Goal: Task Accomplishment & Management: Complete application form

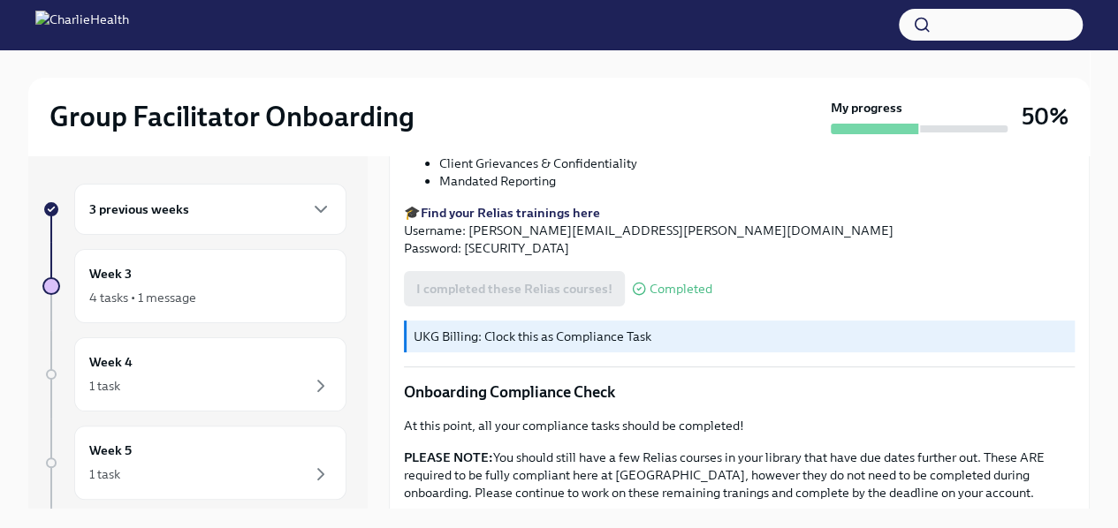
scroll to position [1084, 0]
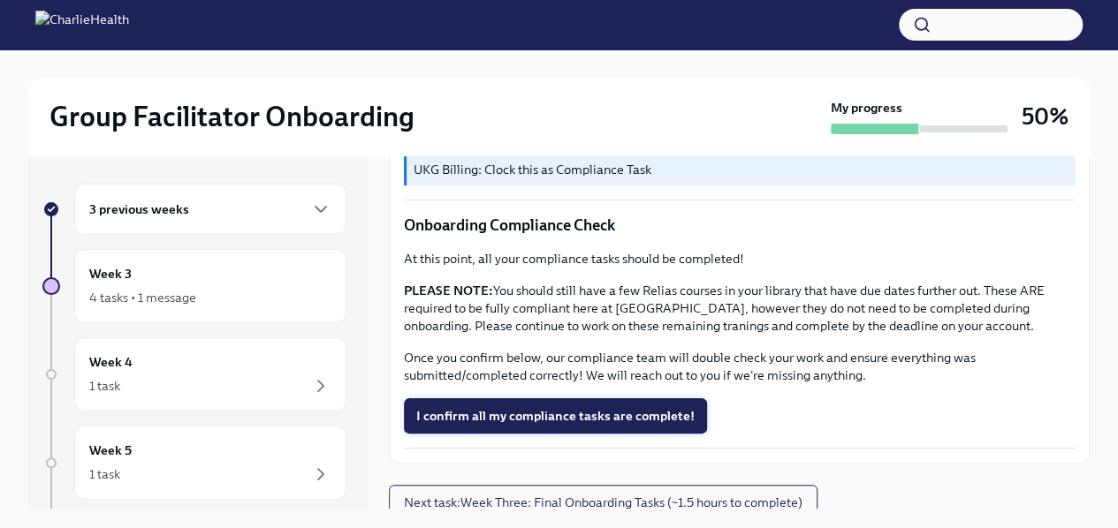
click at [564, 413] on span "I confirm all my compliance tasks are complete!" at bounding box center [555, 416] width 278 height 18
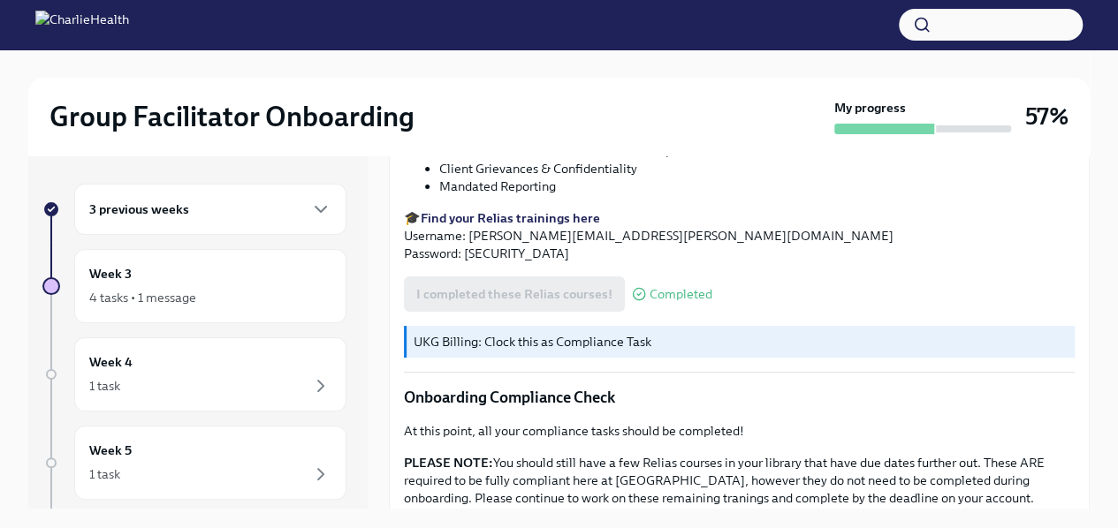
scroll to position [1085, 0]
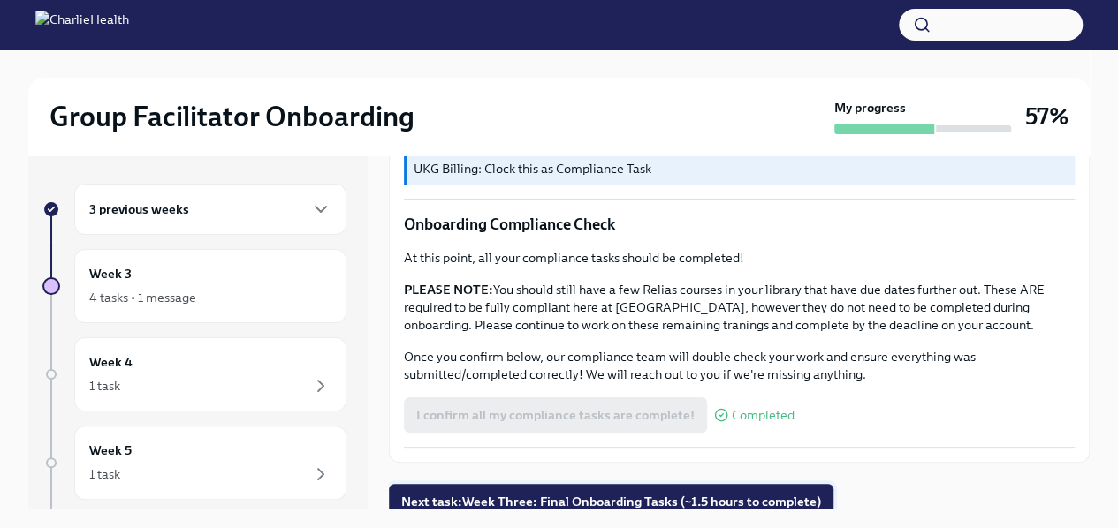
click at [570, 504] on button "Next task : Week Three: Final Onboarding Tasks (~1.5 hours to complete)" at bounding box center [611, 501] width 444 height 35
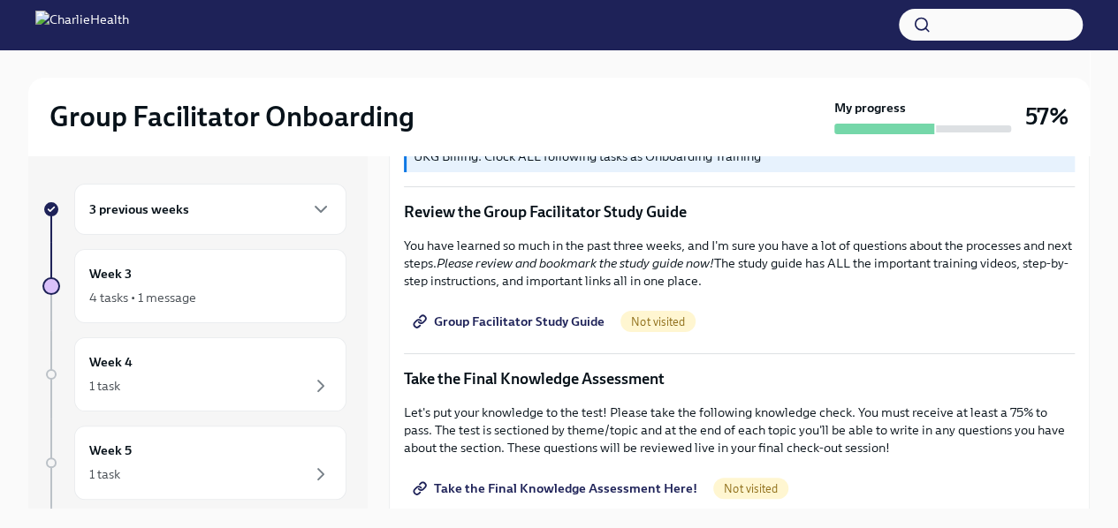
scroll to position [762, 0]
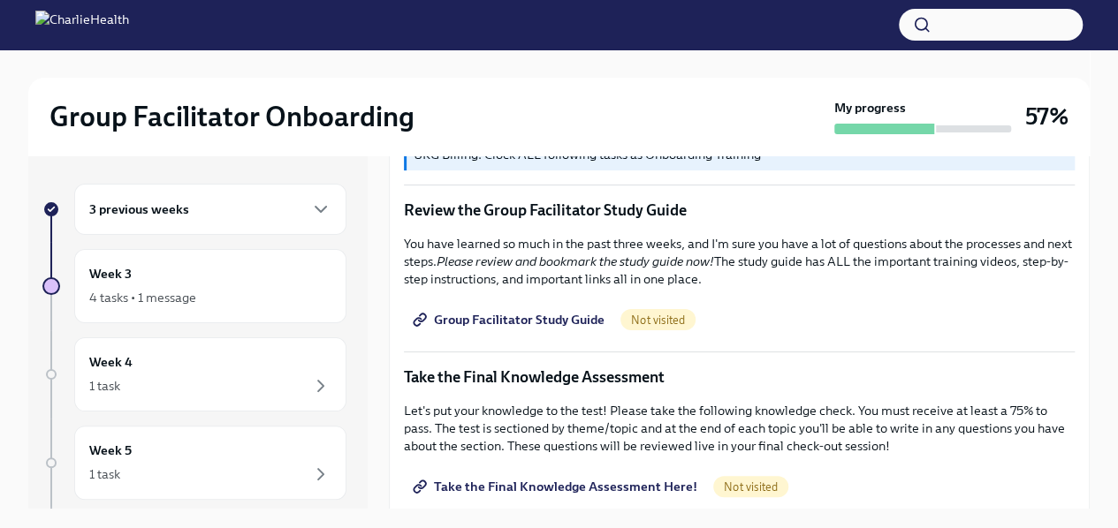
click at [512, 321] on link "Group Facilitator Study Guide" at bounding box center [510, 319] width 213 height 35
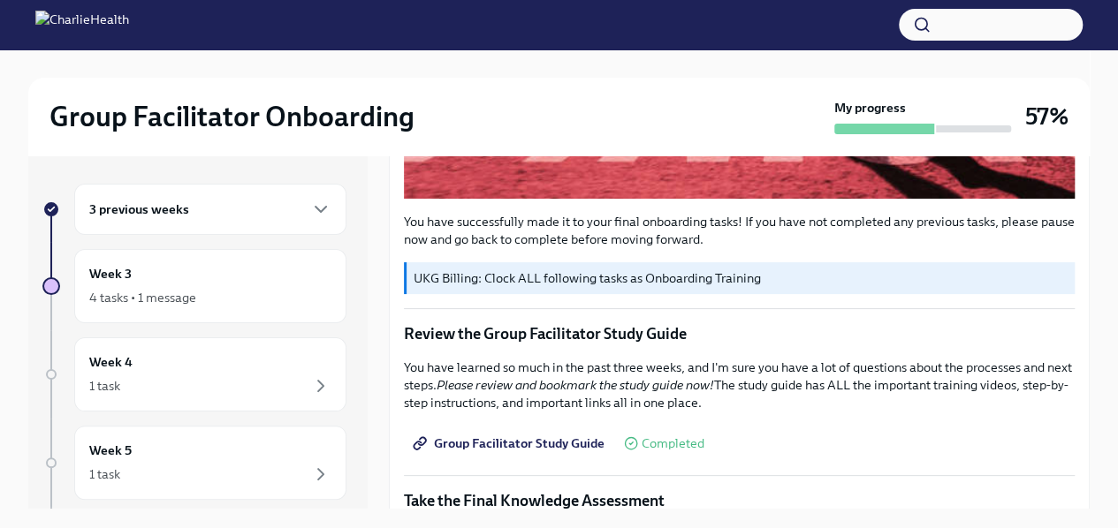
scroll to position [640, 0]
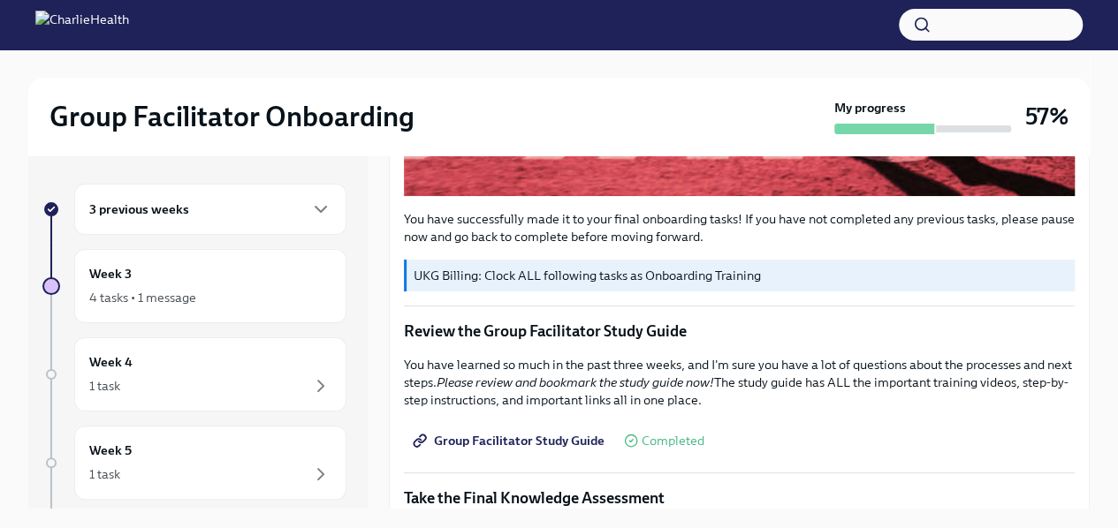
click at [216, 216] on div "3 previous weeks" at bounding box center [210, 209] width 242 height 21
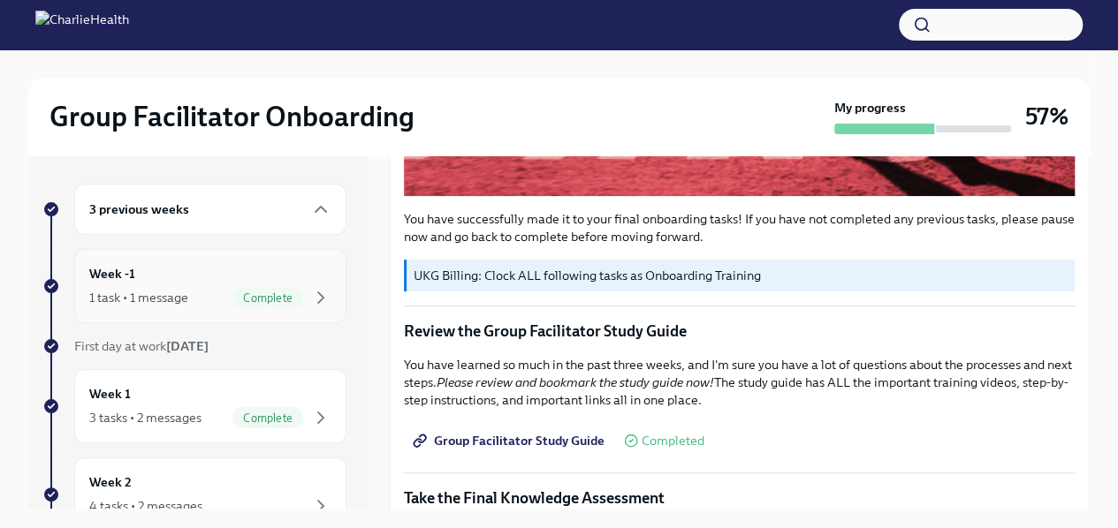
click at [203, 265] on div "Week -1 1 task • 1 message Complete" at bounding box center [210, 286] width 242 height 44
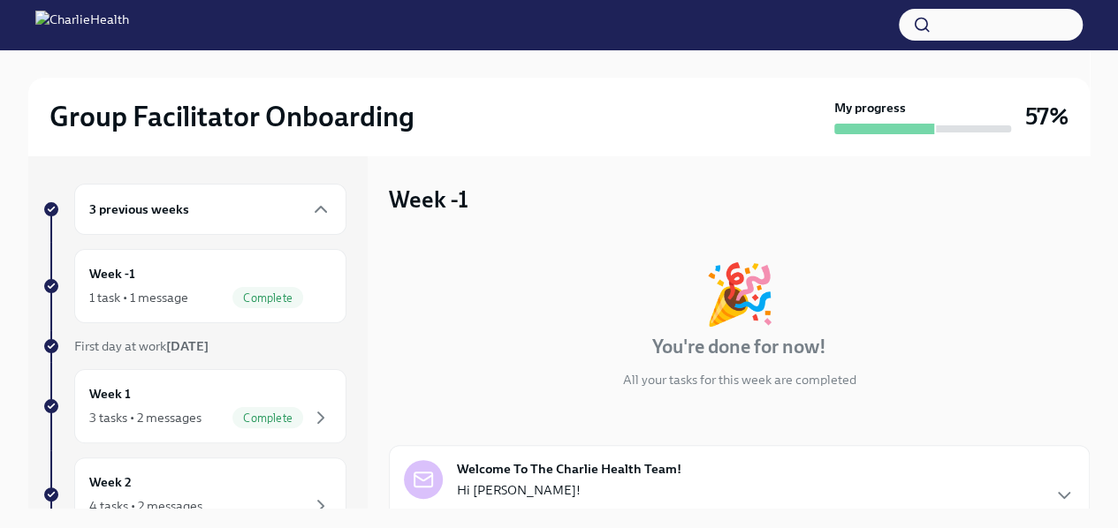
scroll to position [163, 0]
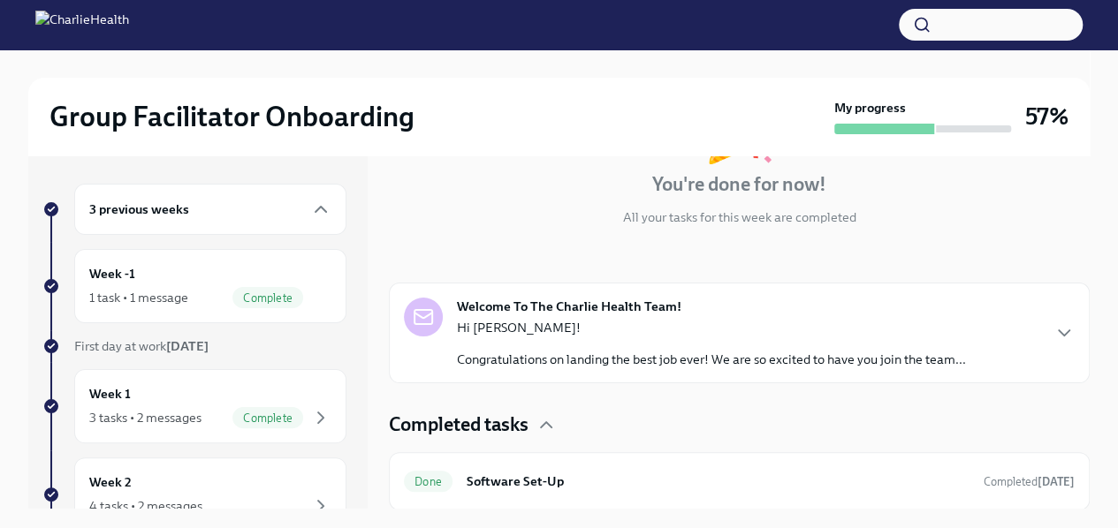
click at [705, 328] on p "Hi [PERSON_NAME]!" at bounding box center [711, 328] width 509 height 18
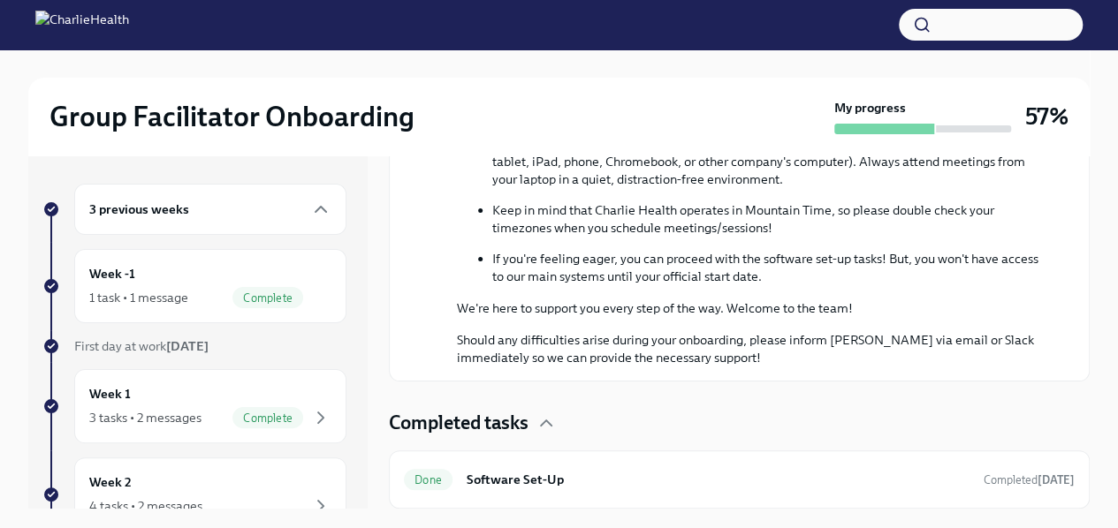
scroll to position [993, 0]
click at [618, 480] on h6 "Software Set-Up" at bounding box center [717, 479] width 503 height 19
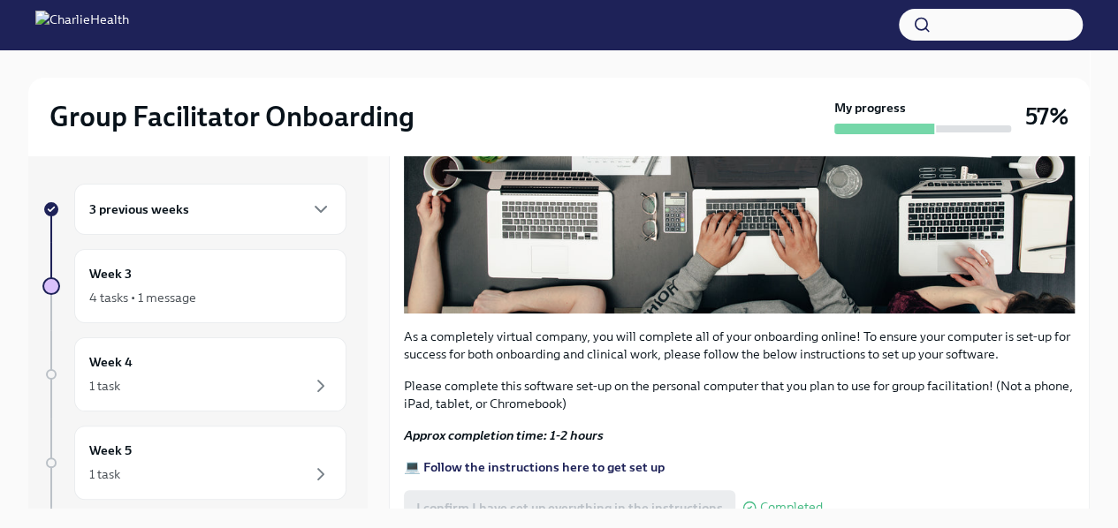
scroll to position [644, 0]
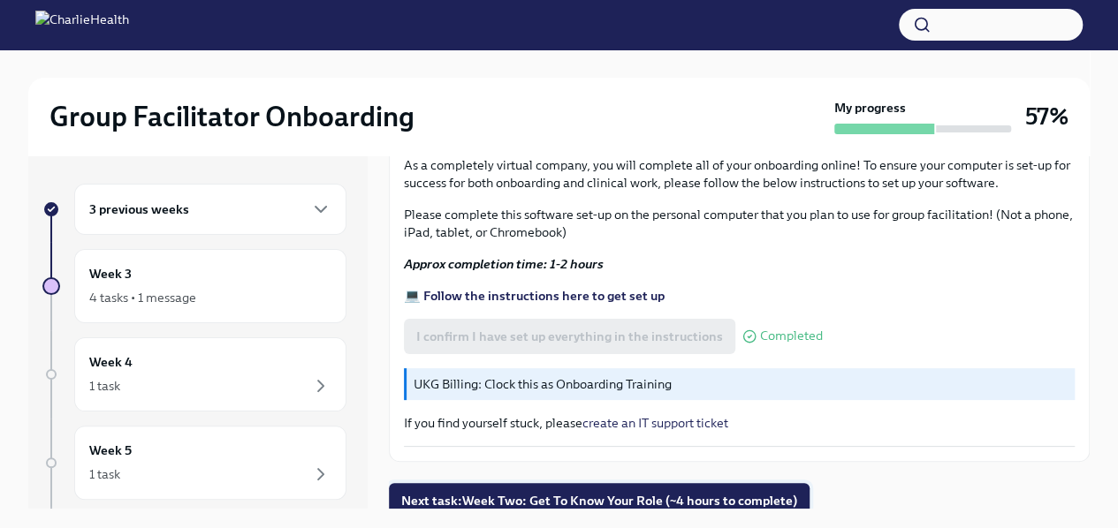
click at [617, 492] on span "Next task : Week Two: Get To Know Your Role (~4 hours to complete)" at bounding box center [599, 501] width 396 height 18
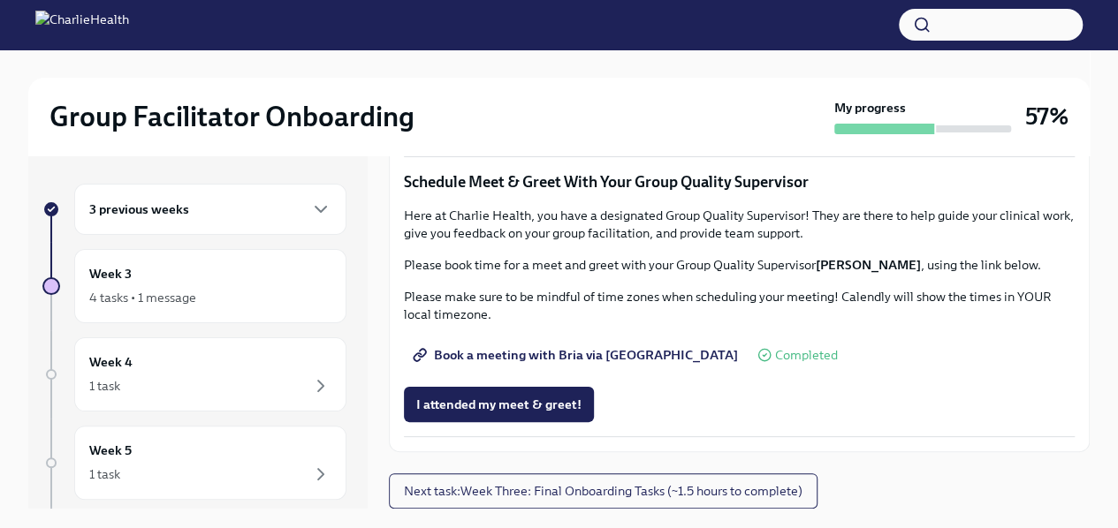
scroll to position [1683, 0]
click at [540, 413] on span "I attended my meet & greet!" at bounding box center [498, 405] width 165 height 18
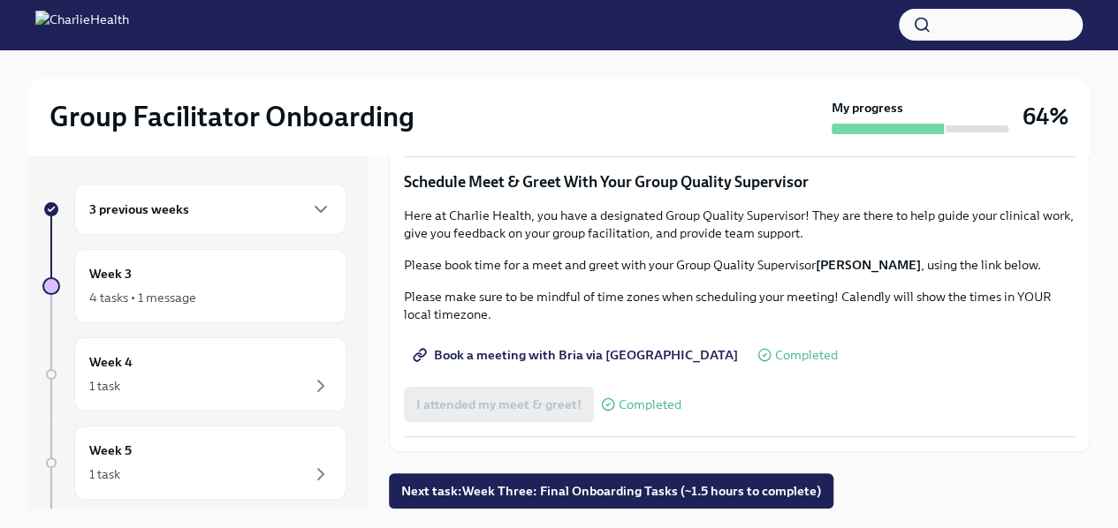
scroll to position [1724, 0]
click at [540, 488] on span "Next task : Week Three: Final Onboarding Tasks (~1.5 hours to complete)" at bounding box center [611, 491] width 420 height 18
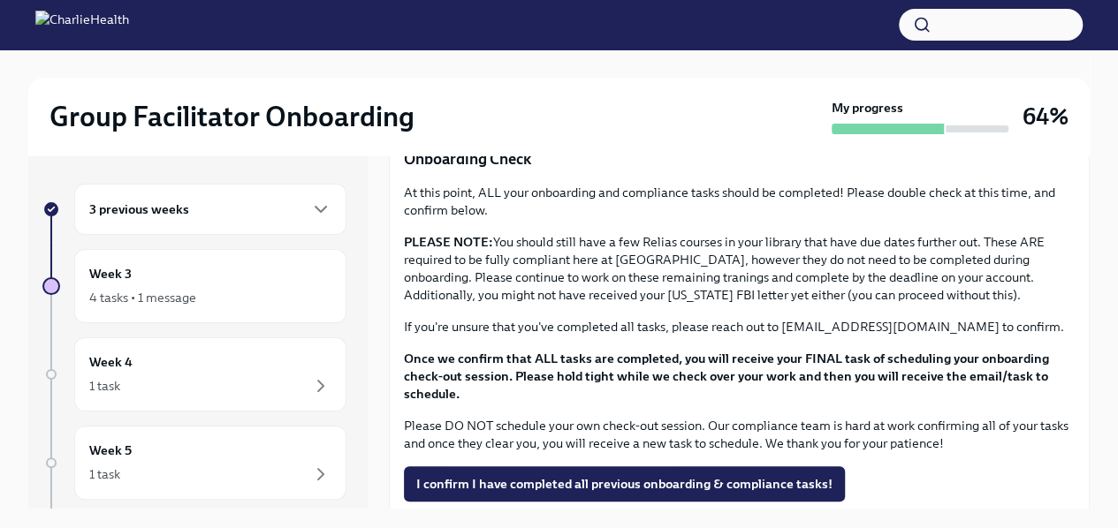
scroll to position [1482, 0]
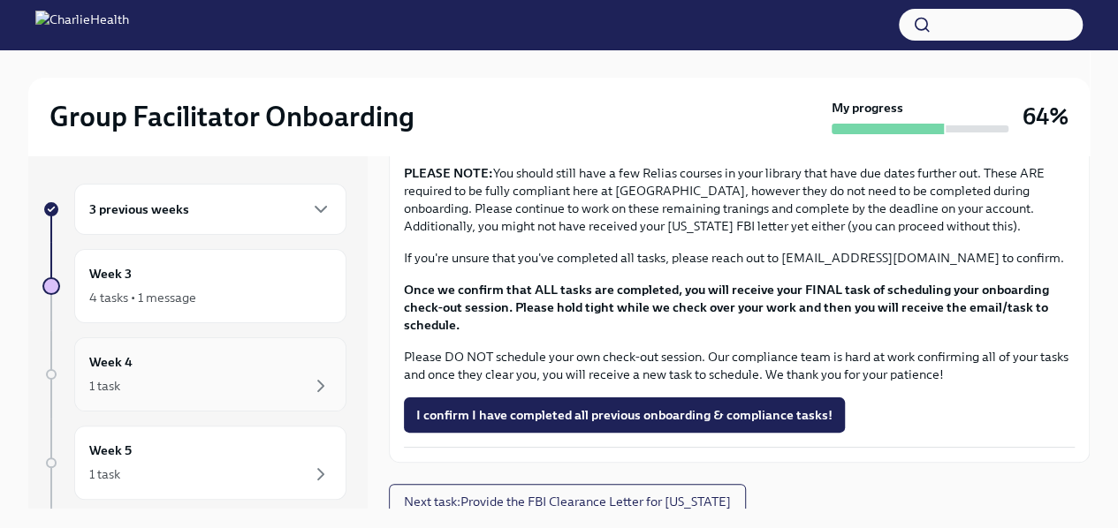
click at [247, 375] on div "1 task" at bounding box center [210, 385] width 242 height 21
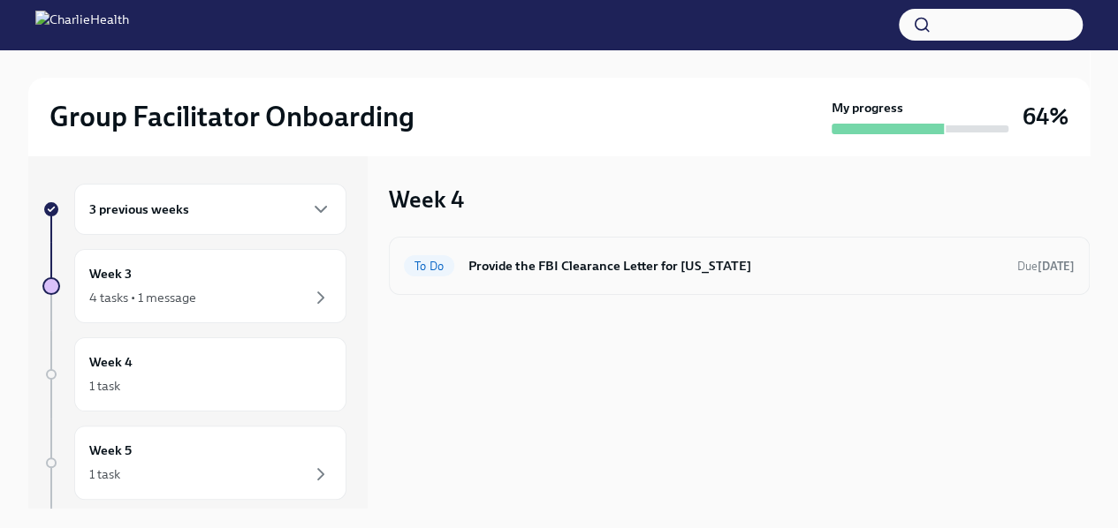
click at [602, 268] on h6 "Provide the FBI Clearance Letter for [US_STATE]" at bounding box center [735, 265] width 534 height 19
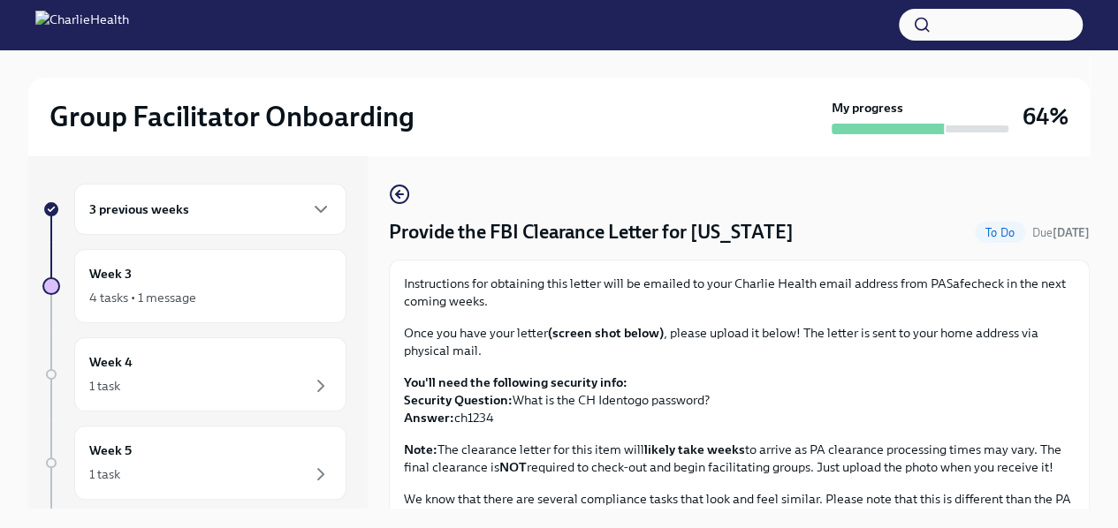
click at [271, 222] on div "3 previous weeks" at bounding box center [210, 209] width 272 height 51
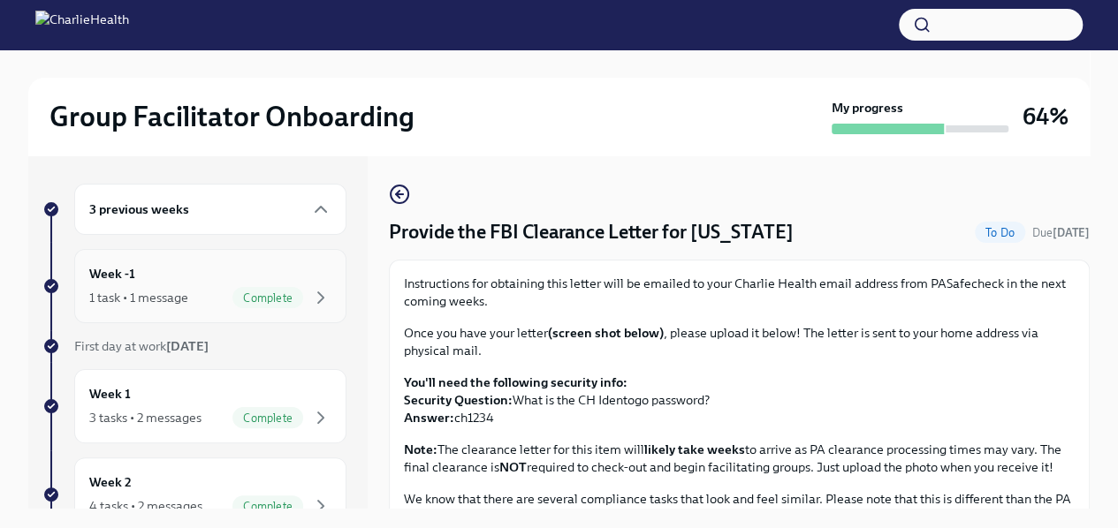
click at [242, 288] on div "Complete" at bounding box center [267, 297] width 71 height 21
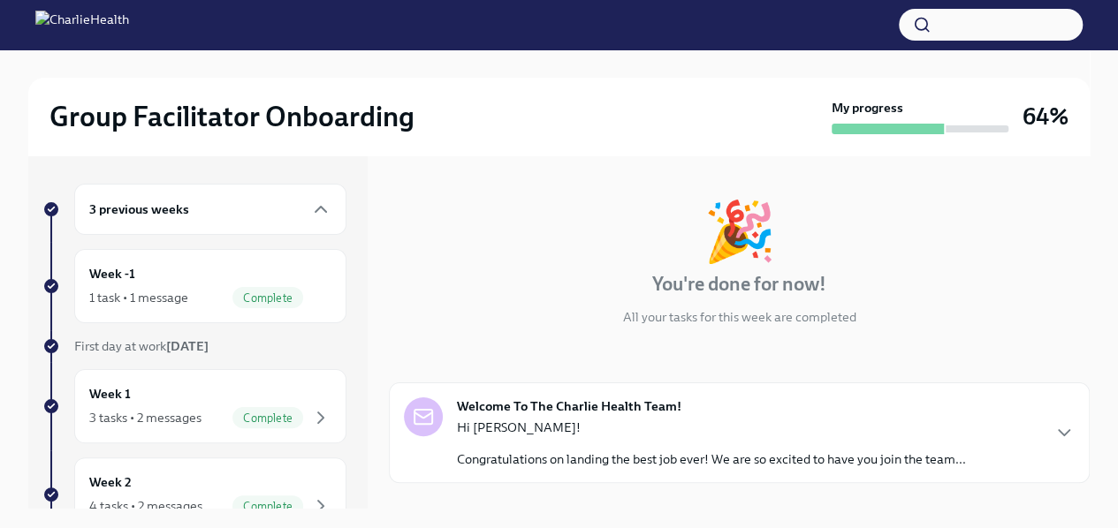
scroll to position [163, 0]
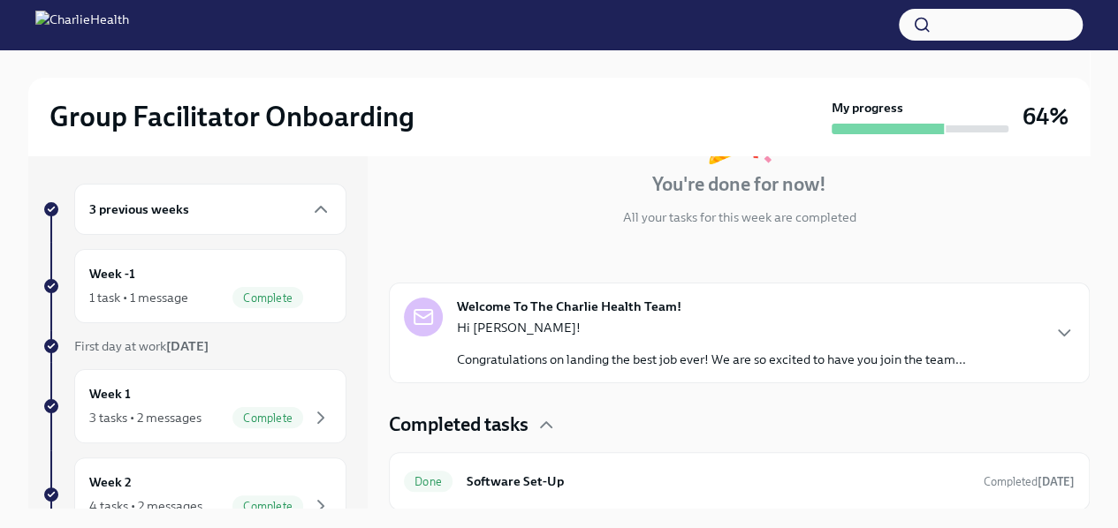
click at [548, 344] on div "Hi [PERSON_NAME]! Congratulations on landing the best job ever! We are so excit…" at bounding box center [711, 343] width 509 height 49
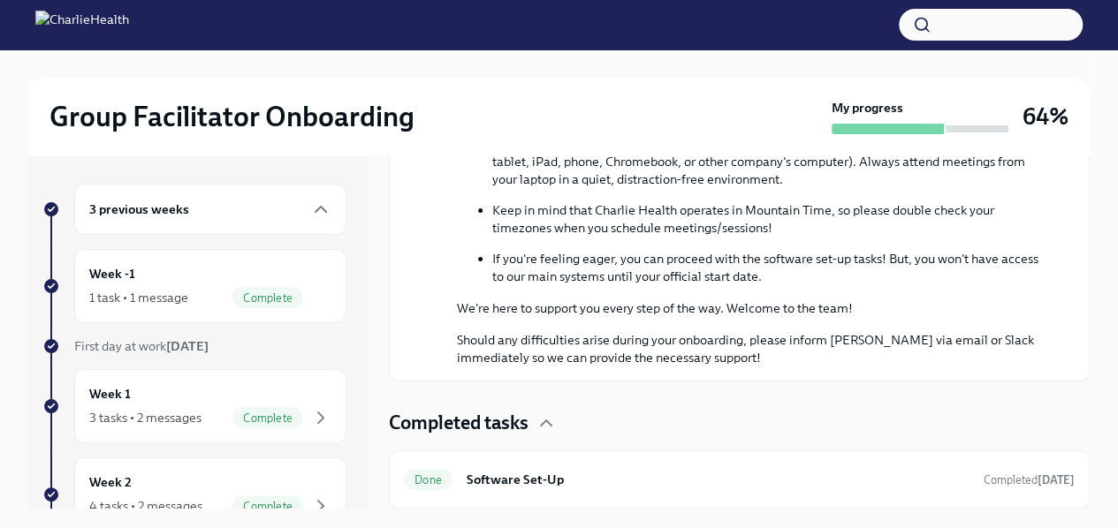
scroll to position [993, 0]
click at [523, 474] on h6 "Software Set-Up" at bounding box center [717, 479] width 503 height 19
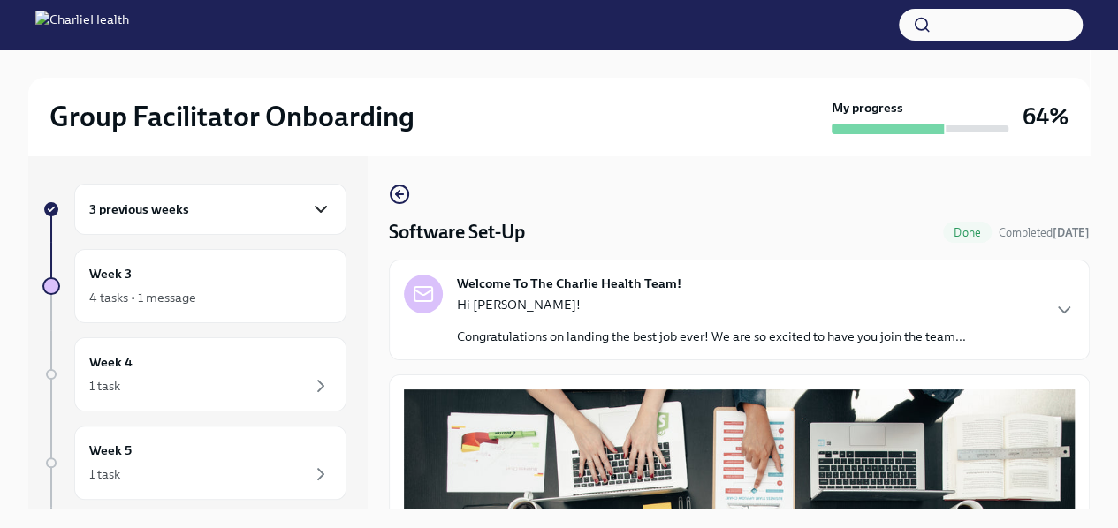
click at [310, 208] on icon "button" at bounding box center [320, 209] width 21 height 21
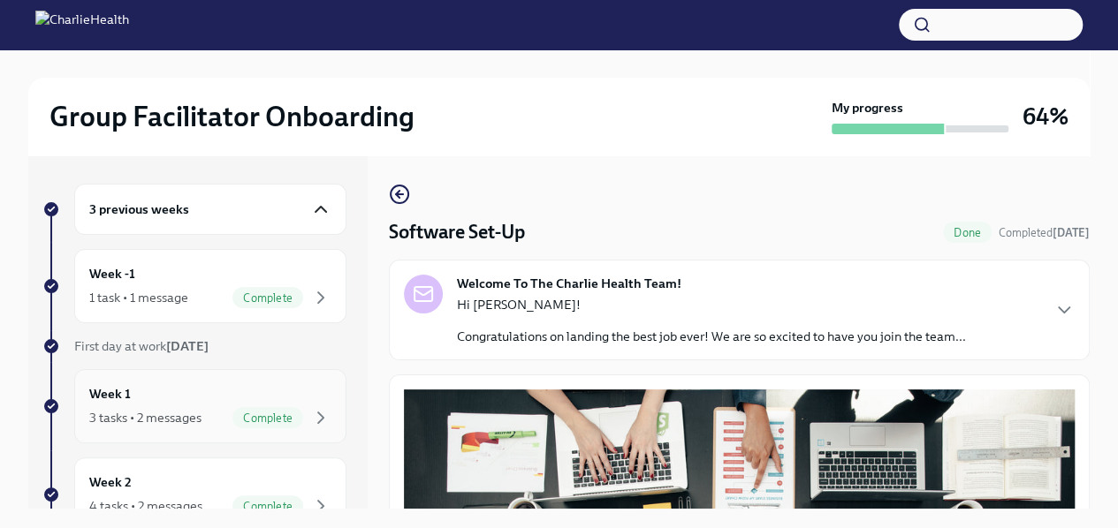
click at [137, 413] on div "3 tasks • 2 messages" at bounding box center [145, 418] width 112 height 18
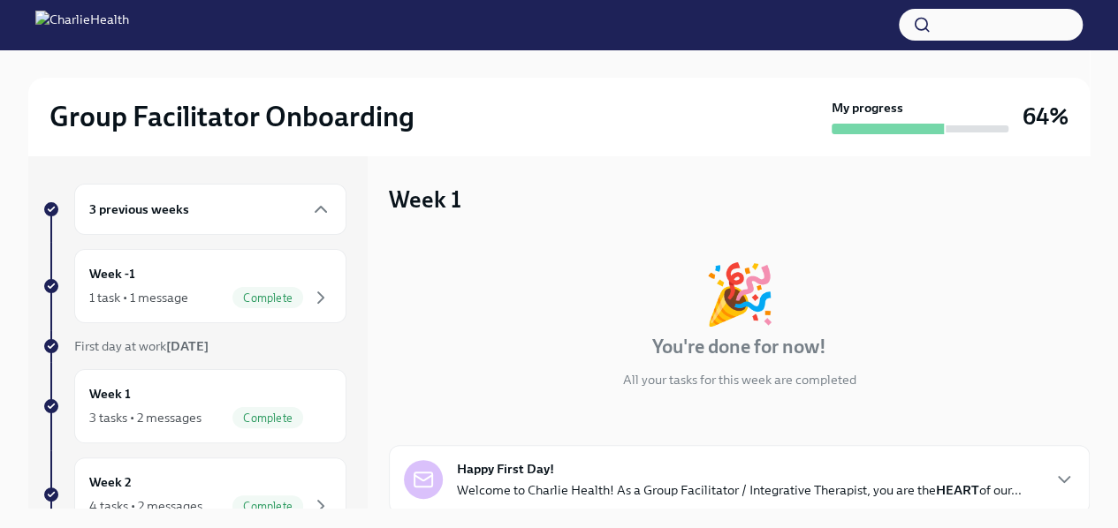
scroll to position [255, 0]
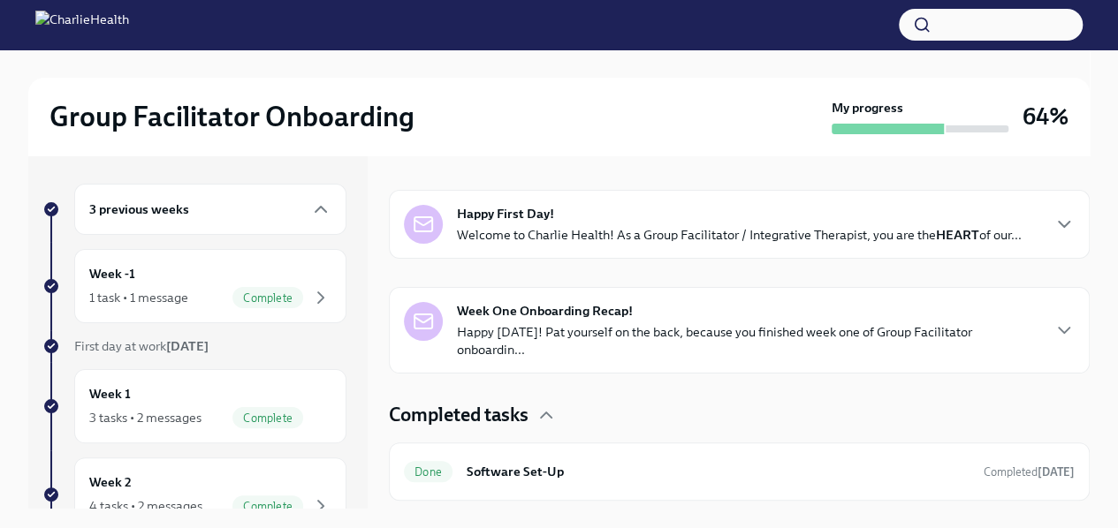
click at [786, 249] on div "Happy First Day! Welcome to Charlie Health! As a Group Facilitator / Integrativ…" at bounding box center [739, 224] width 701 height 69
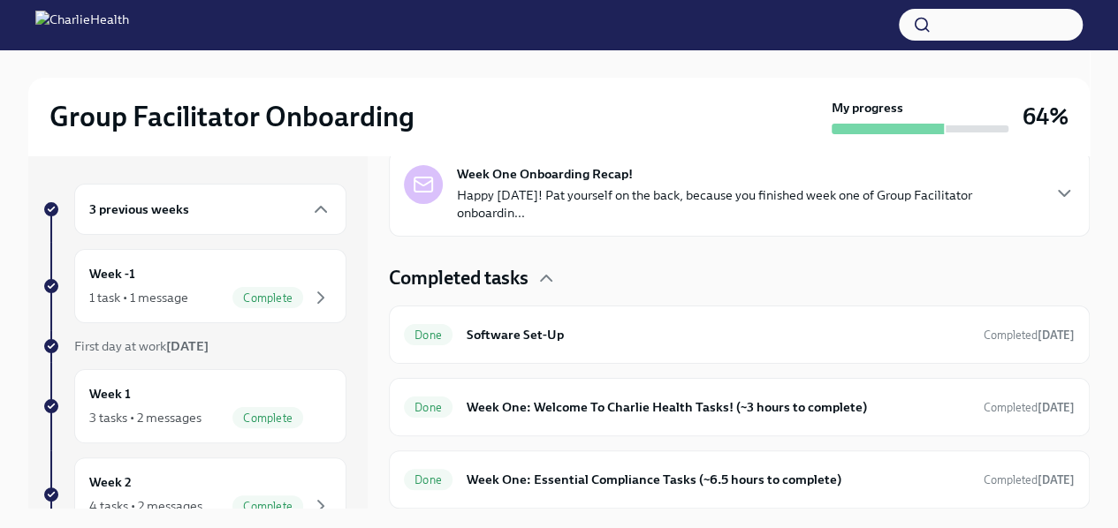
scroll to position [966, 0]
click at [693, 222] on p "Happy [DATE]! Pat yourself on the back, because you finished week one of Group …" at bounding box center [748, 203] width 582 height 35
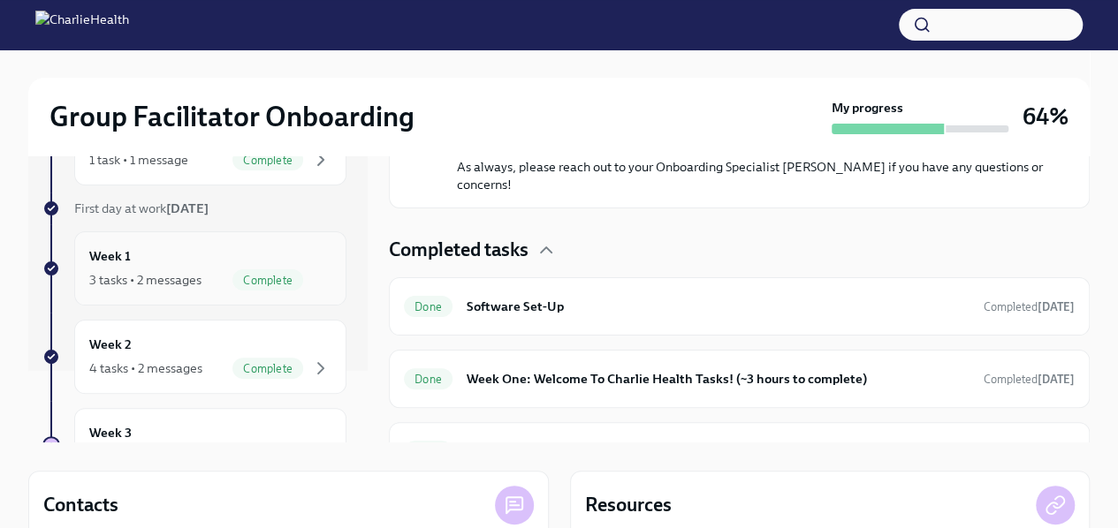
scroll to position [75, 0]
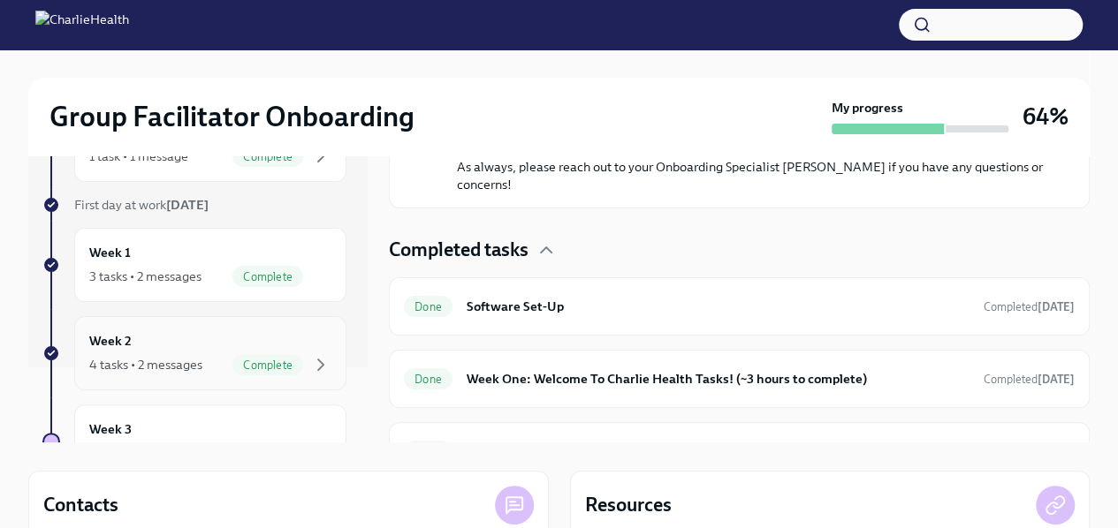
click at [104, 347] on h6 "Week 2" at bounding box center [110, 340] width 42 height 19
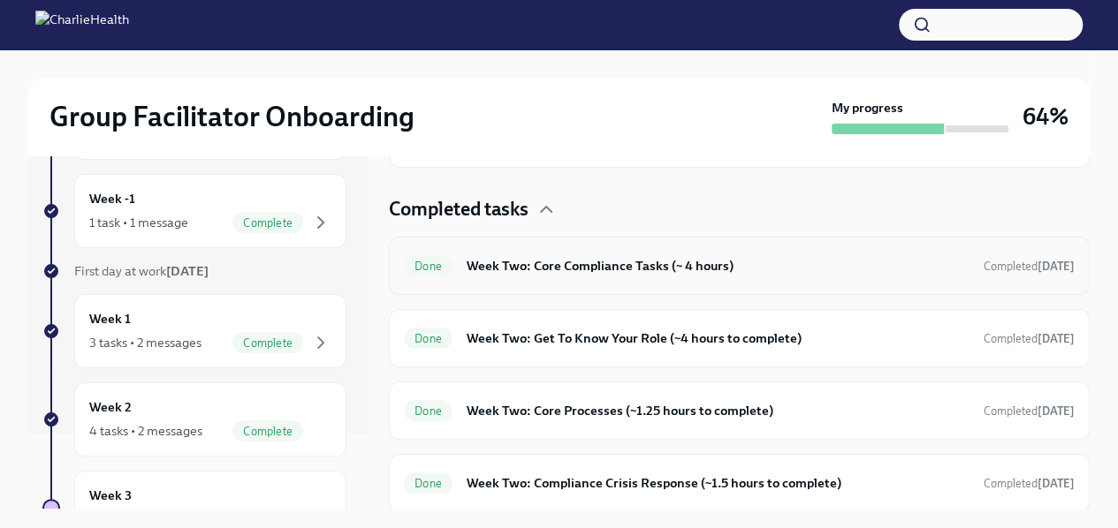
click at [596, 278] on div "Done Week Two: Core Compliance Tasks (~ 4 hours) Completed [DATE]" at bounding box center [739, 266] width 671 height 28
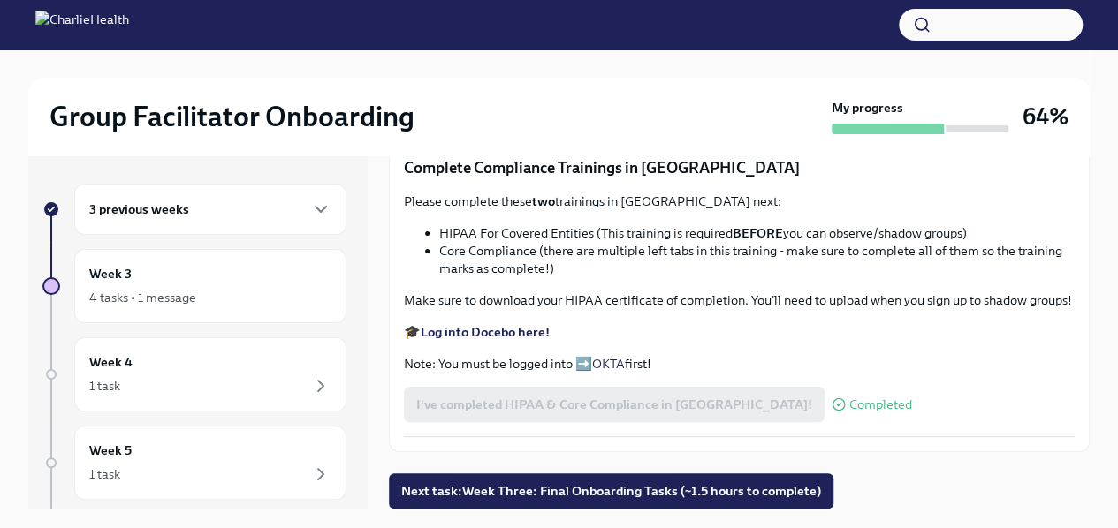
scroll to position [1194, 0]
click at [263, 218] on div "3 previous weeks" at bounding box center [210, 209] width 242 height 21
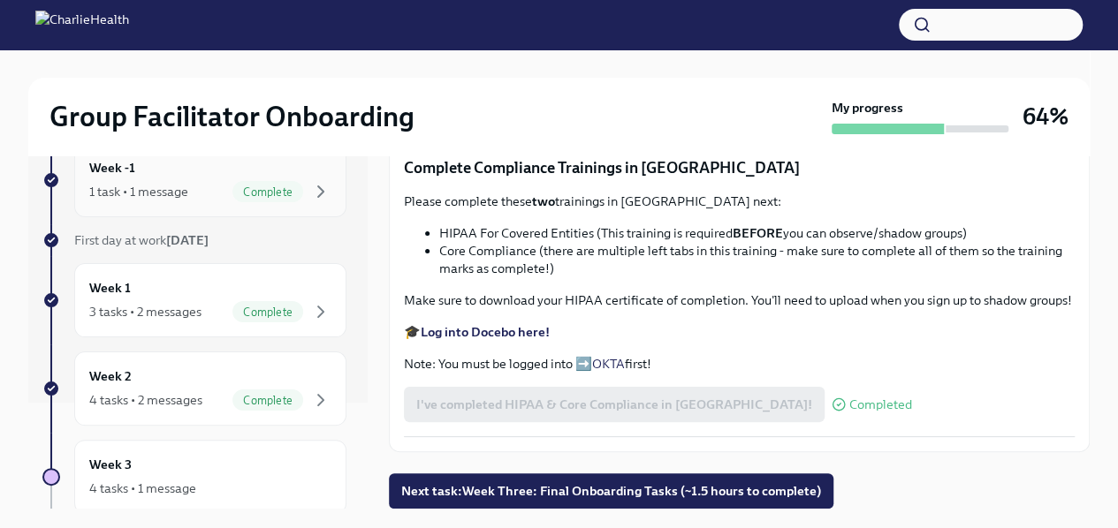
scroll to position [113, 0]
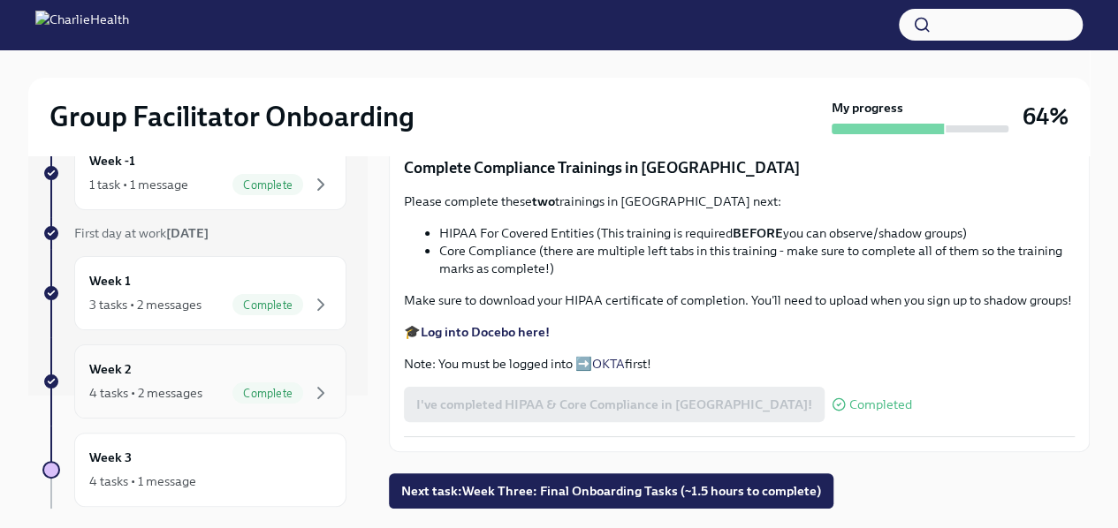
click at [221, 379] on div "Week 2 4 tasks • 2 messages Complete" at bounding box center [210, 382] width 242 height 44
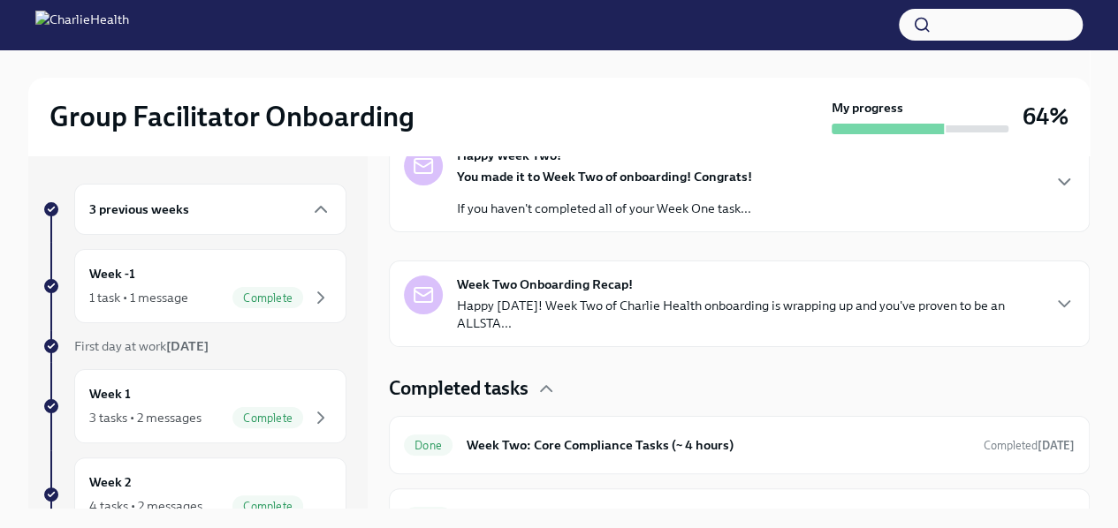
scroll to position [346, 0]
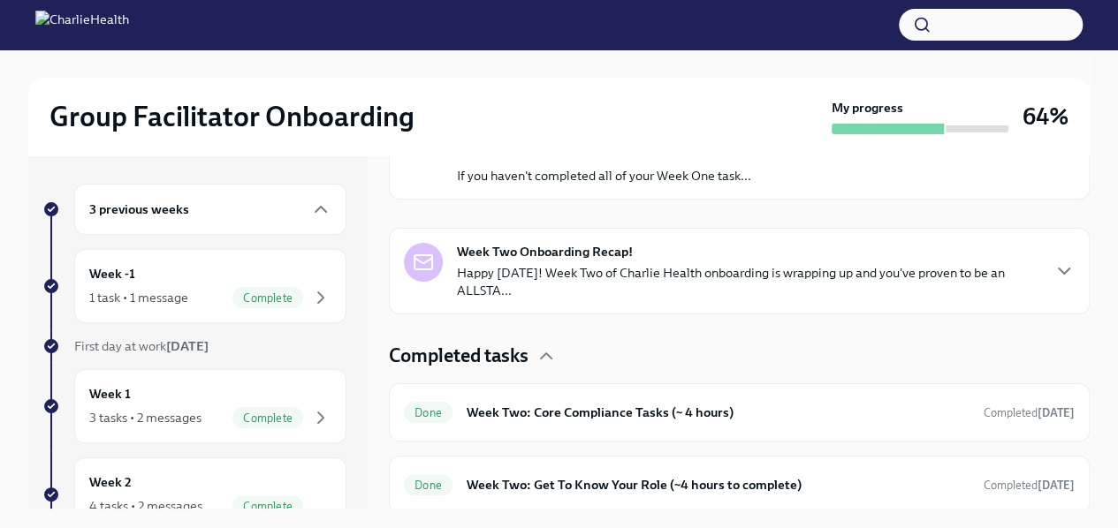
click at [645, 264] on p "Happy [DATE]! Week Two of Charlie Health onboarding is wrapping up and you've p…" at bounding box center [748, 281] width 582 height 35
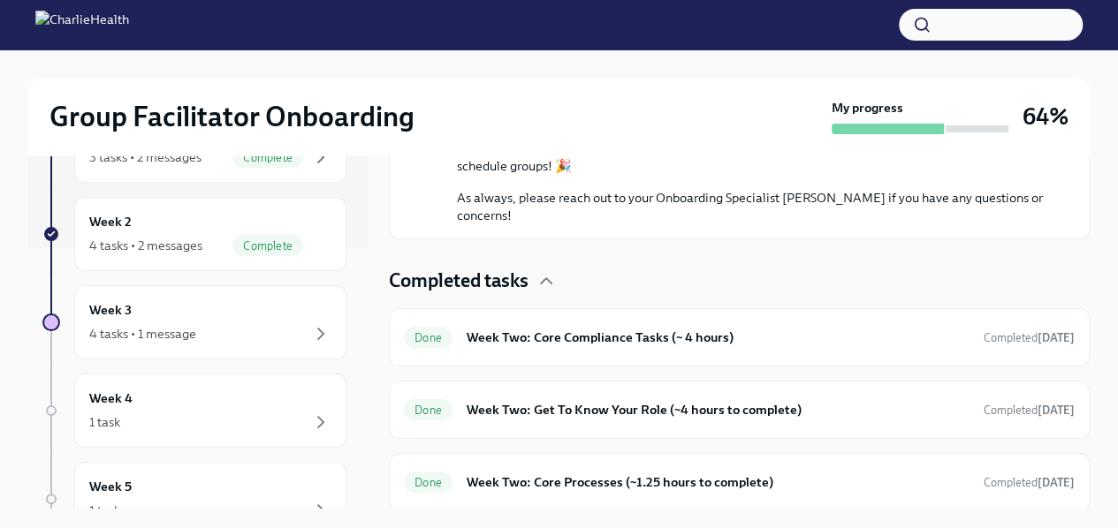
scroll to position [262, 0]
click at [210, 345] on div "Week 3 4 tasks • 1 message" at bounding box center [210, 321] width 272 height 74
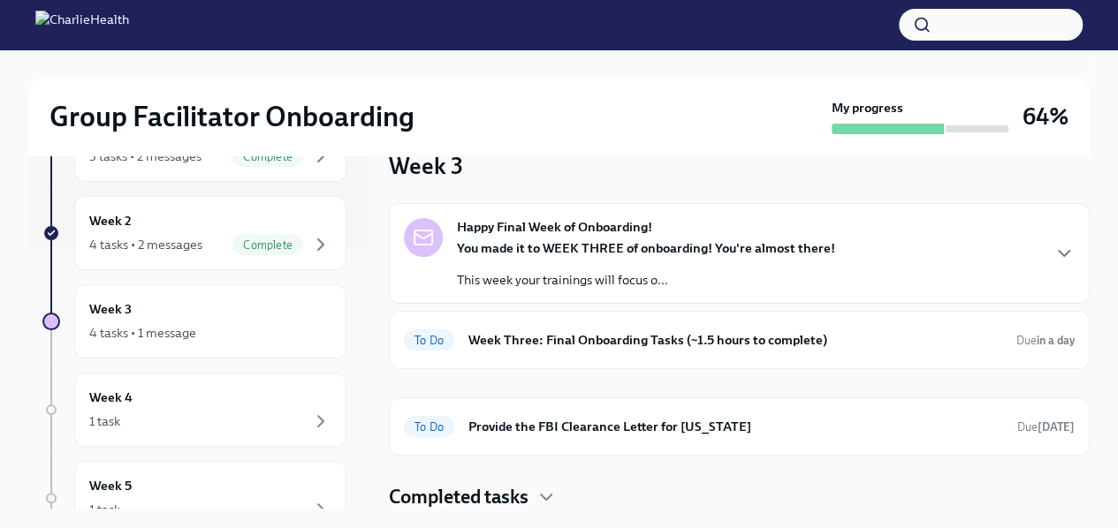
click at [754, 283] on p "This week your trainings will focus o..." at bounding box center [646, 280] width 378 height 18
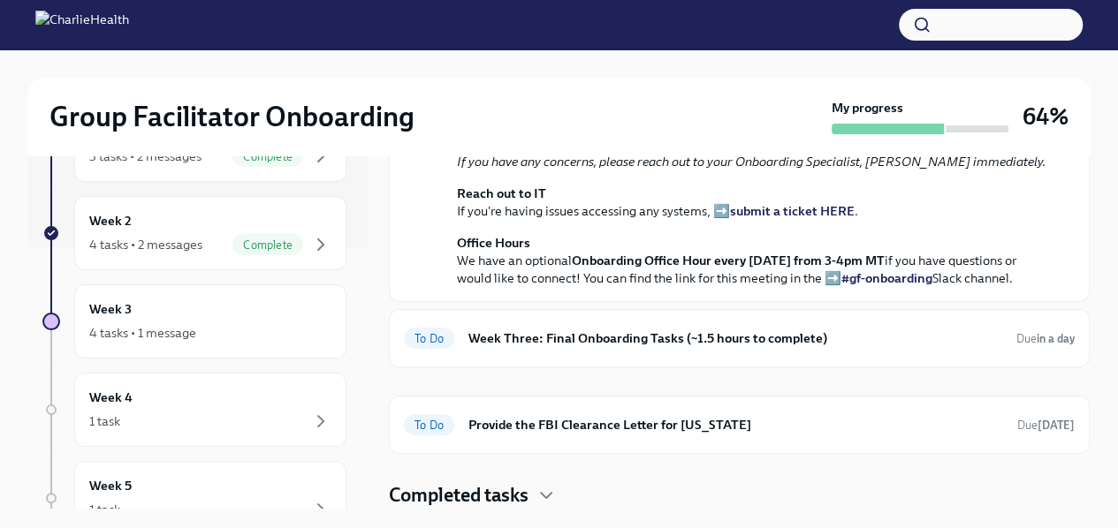
scroll to position [678, 0]
click at [745, 352] on div "To Do Week Three: Final Onboarding Tasks (~1.5 hours to complete) Due in a day" at bounding box center [739, 338] width 671 height 28
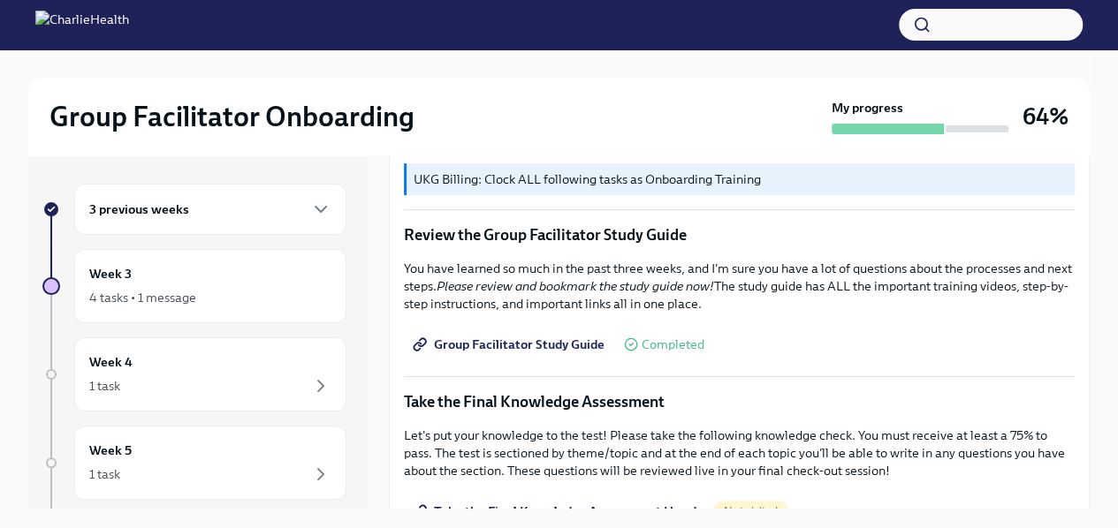
scroll to position [810, 0]
